Goal: Find specific page/section: Find specific page/section

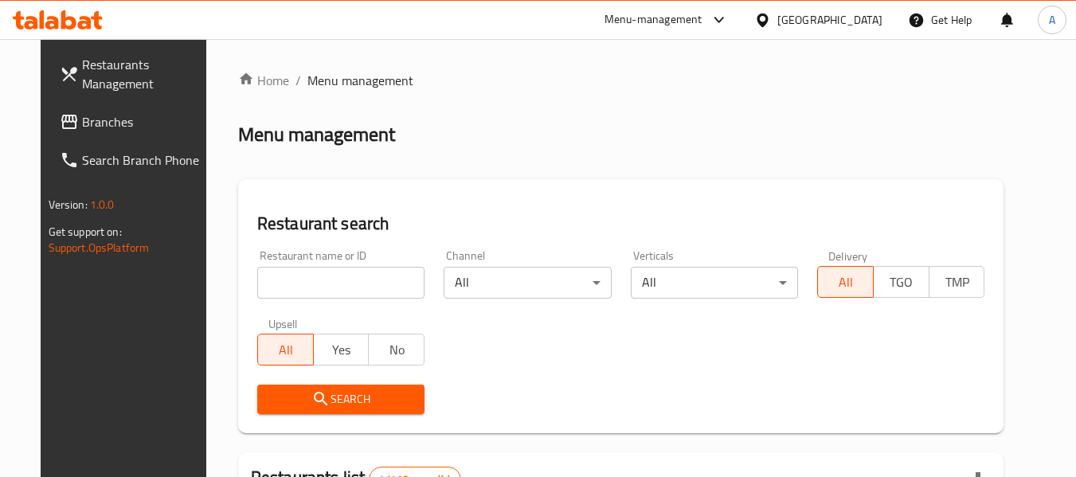
click at [873, 21] on div "[GEOGRAPHIC_DATA]" at bounding box center [829, 20] width 105 height 18
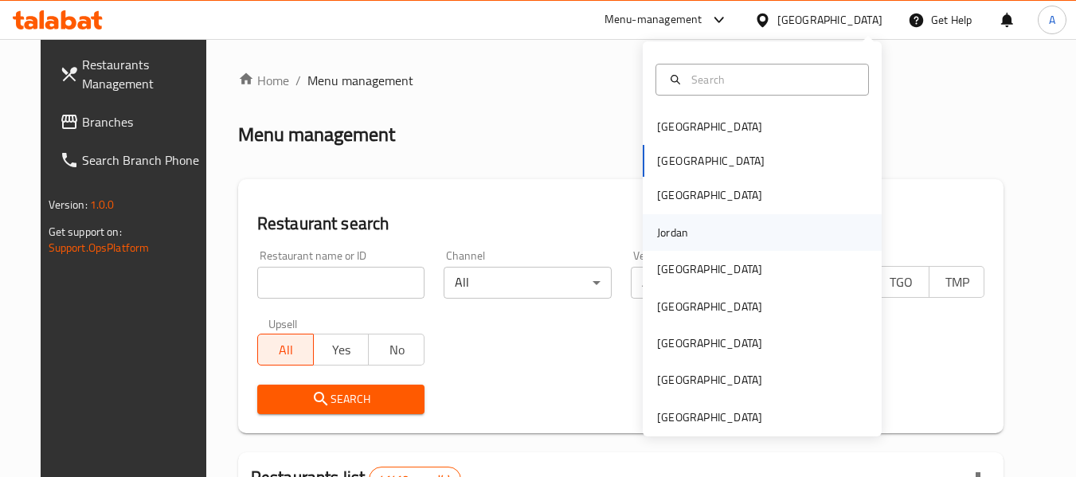
click at [689, 240] on div "Jordan" at bounding box center [672, 232] width 57 height 37
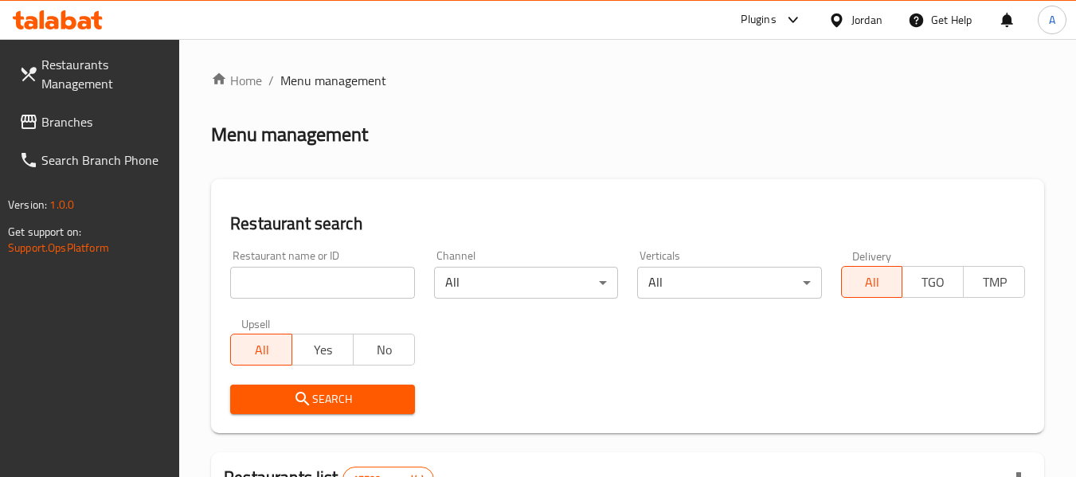
click at [302, 278] on input "search" at bounding box center [322, 283] width 184 height 32
click at [88, 131] on span "Branches" at bounding box center [104, 121] width 126 height 19
